Goal: Communication & Community: Answer question/provide support

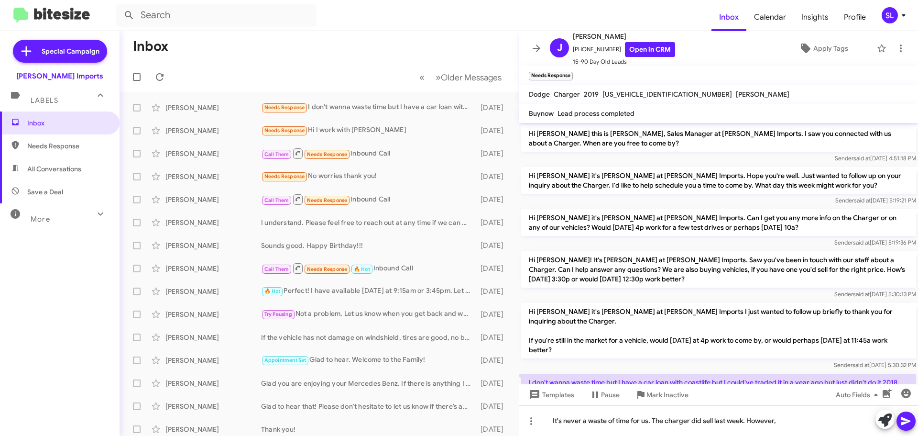
scroll to position [44, 0]
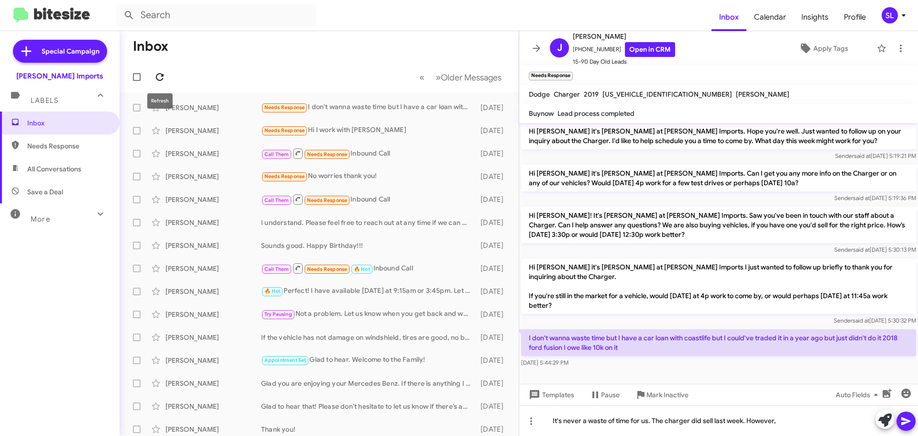
click at [157, 71] on button at bounding box center [159, 76] width 19 height 19
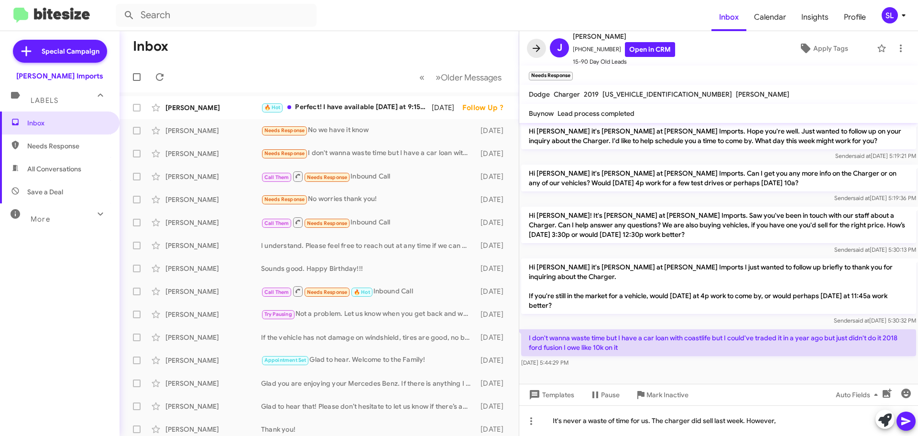
click at [532, 45] on icon at bounding box center [536, 48] width 11 height 11
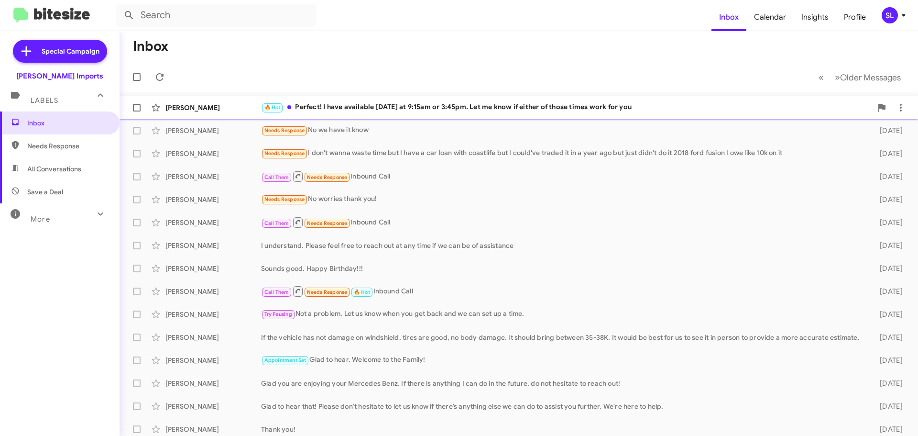
click at [396, 103] on div "🔥 Hot Perfect! I have available [DATE] at 9:15am or 3:45pm. Let me know if eith…" at bounding box center [566, 107] width 611 height 11
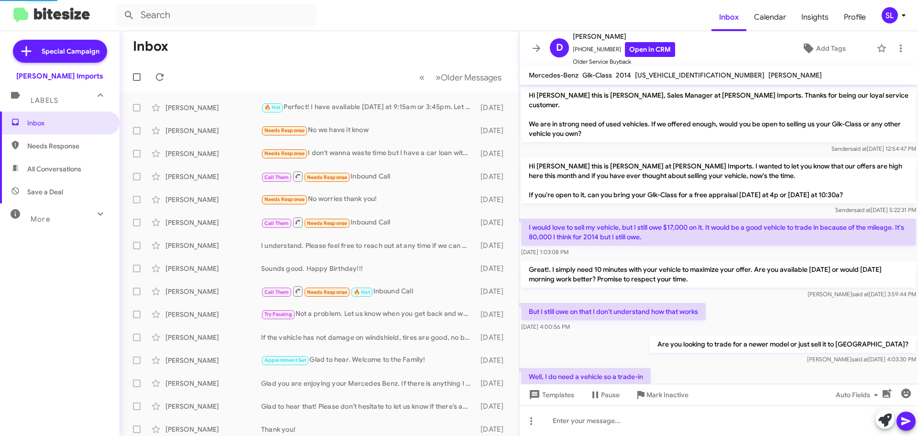
scroll to position [57, 0]
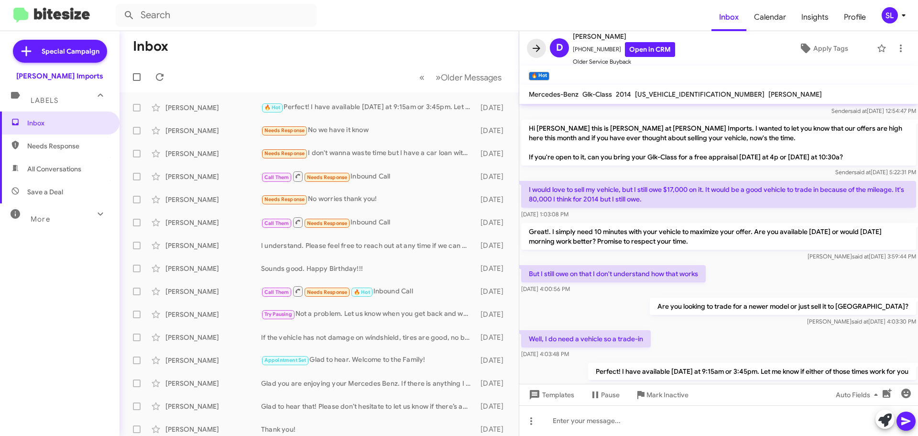
click at [533, 45] on icon at bounding box center [536, 48] width 11 height 11
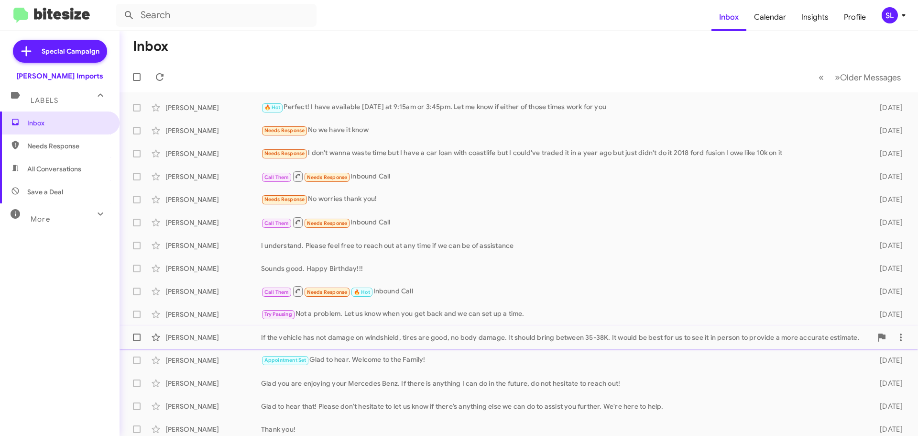
click at [446, 339] on div "If the vehicle has not damage on windshield, tires are good, no body damage. It…" at bounding box center [566, 337] width 611 height 10
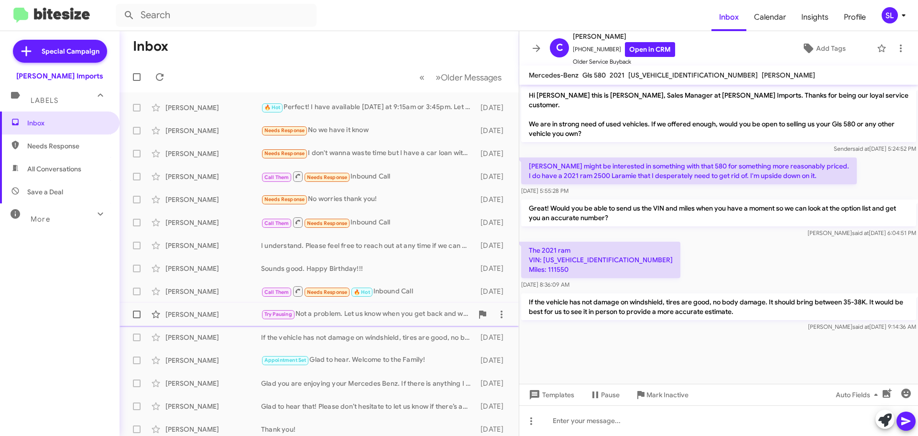
click at [385, 317] on div "Try Pausing Not a problem. Let us know when you get back and we can set up a ti…" at bounding box center [367, 313] width 212 height 11
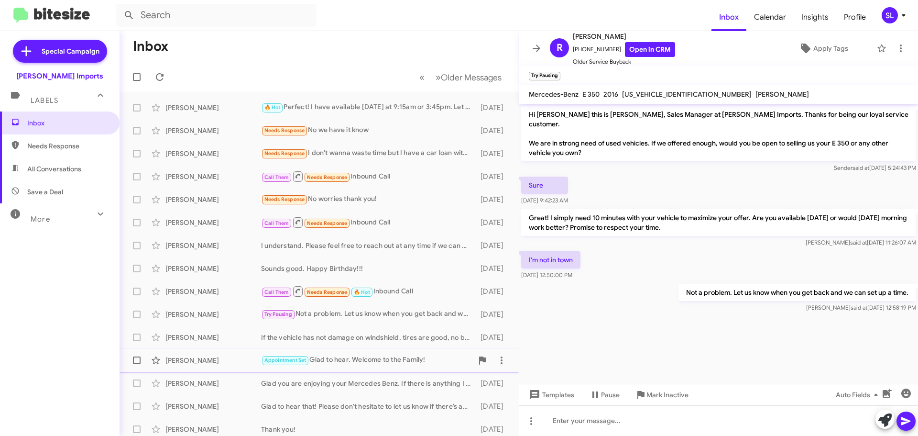
click at [377, 355] on div "Appointment Set Glad to hear. Welcome to the Family!" at bounding box center [367, 359] width 212 height 11
